Goal: Check status: Check status

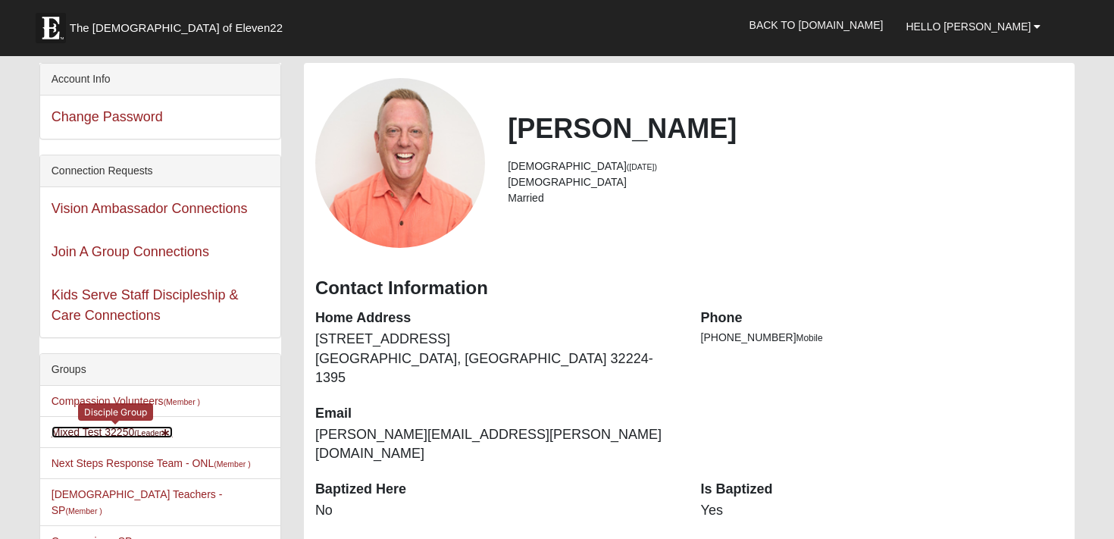
click at [121, 429] on link "Mixed Test 32250 (Leader )" at bounding box center [112, 432] width 121 height 12
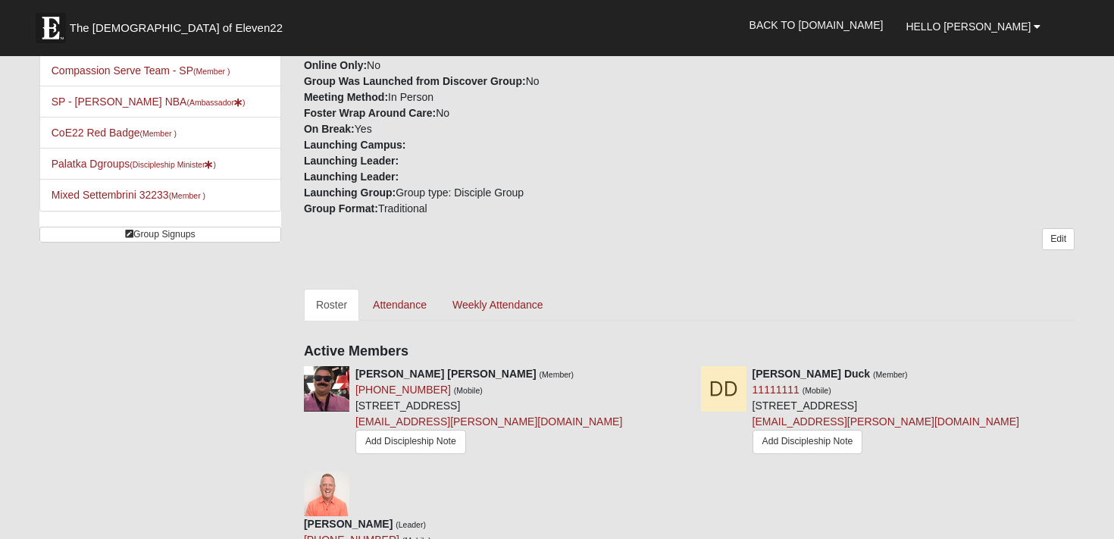
scroll to position [407, 0]
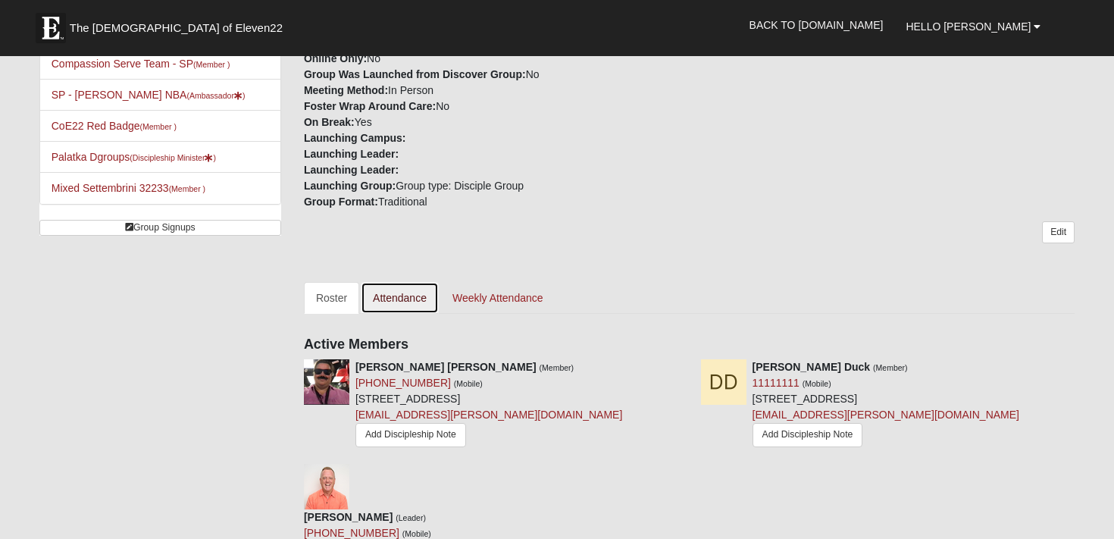
click at [401, 299] on link "Attendance" at bounding box center [400, 298] width 78 height 32
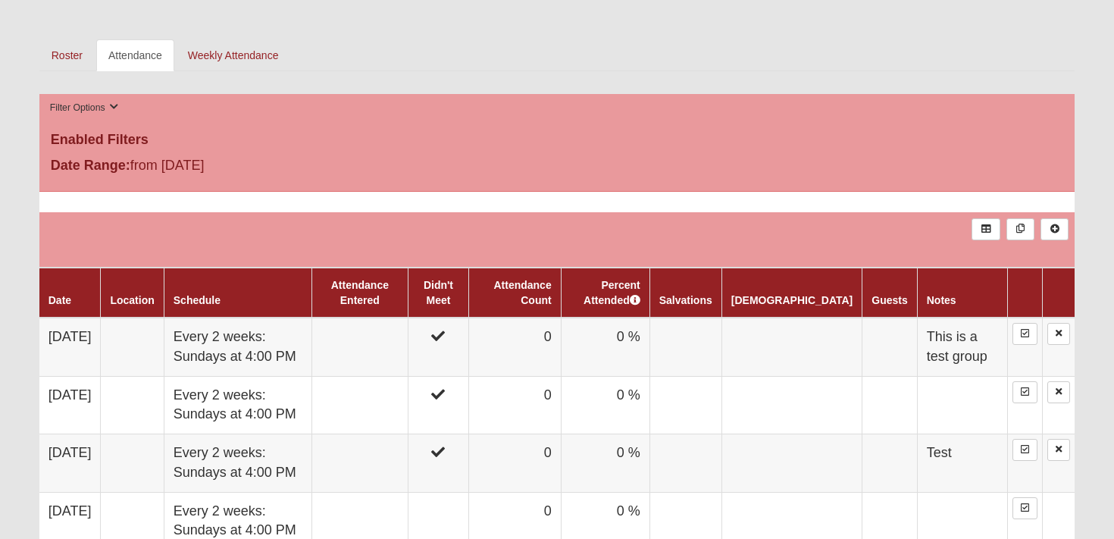
scroll to position [612, 0]
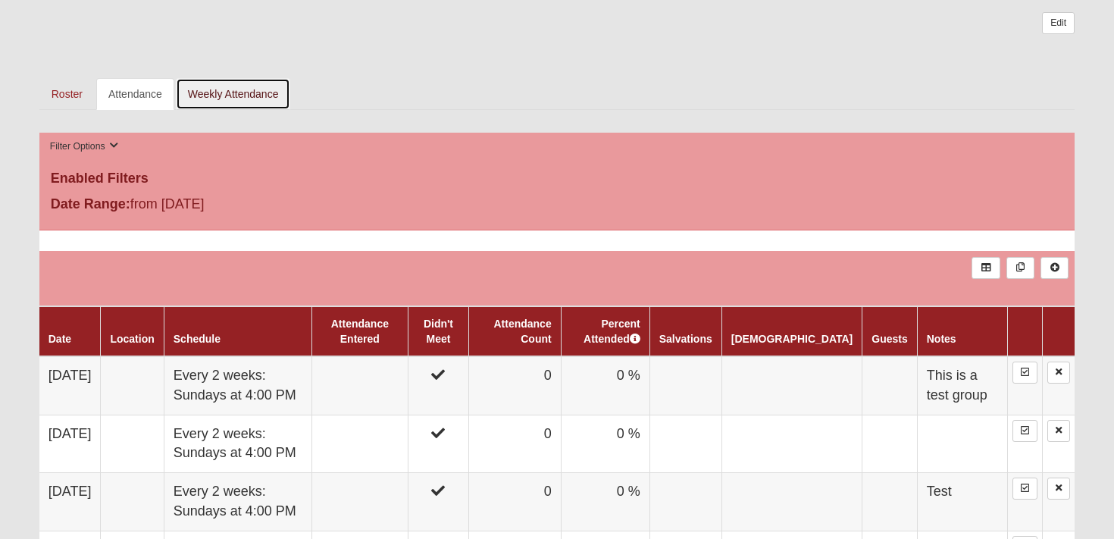
click at [255, 92] on link "Weekly Attendance" at bounding box center [233, 94] width 115 height 32
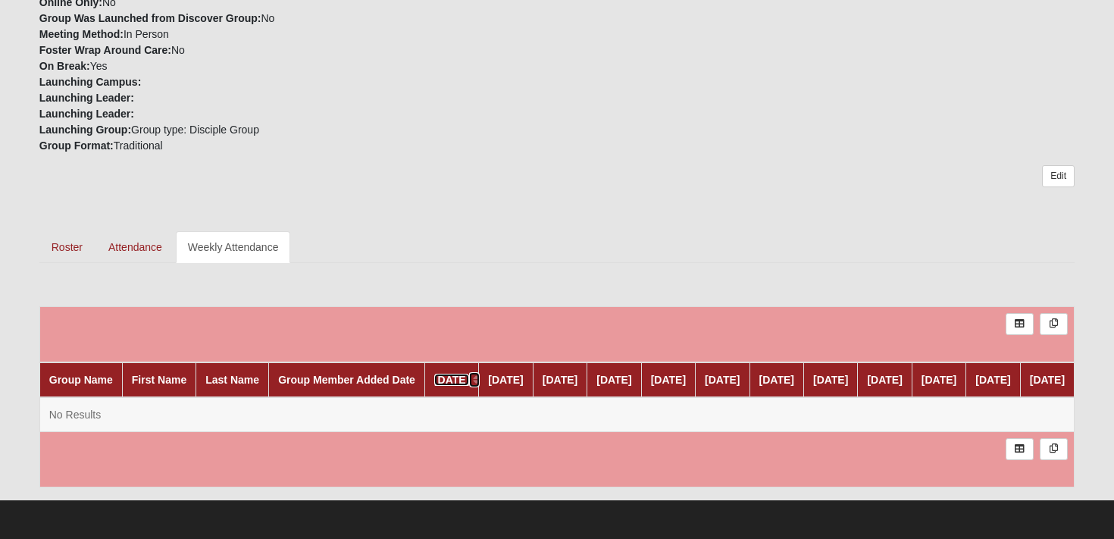
click at [434, 381] on link "[DATE]" at bounding box center [451, 380] width 35 height 12
click at [1004, 379] on link "[DATE]" at bounding box center [993, 380] width 35 height 12
click at [906, 225] on div "Mixed Test 32250 Group Details: Type: Mixed Group Time of Day: PM Day of Week: …" at bounding box center [557, 75] width 1036 height 824
click at [139, 231] on link "Attendance" at bounding box center [135, 247] width 78 height 32
